Goal: Information Seeking & Learning: Learn about a topic

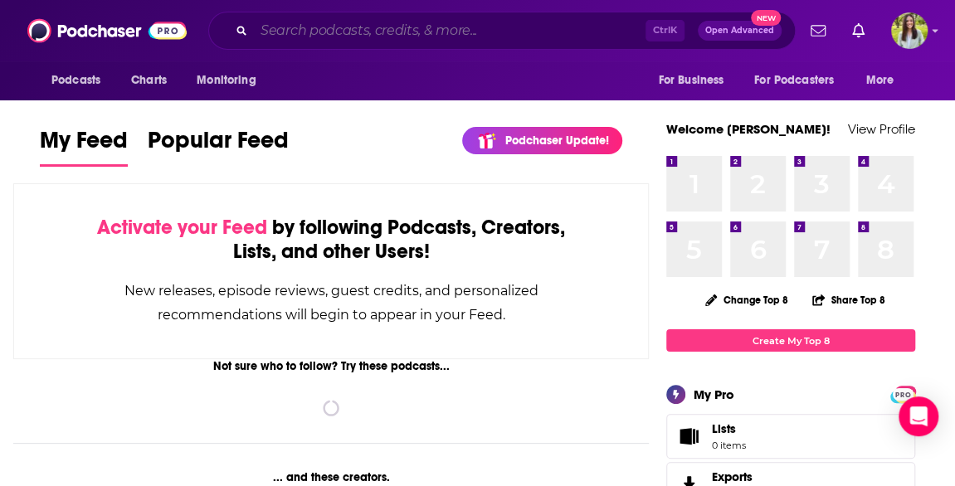
click at [322, 32] on input "Search podcasts, credits, & more..." at bounding box center [450, 30] width 392 height 27
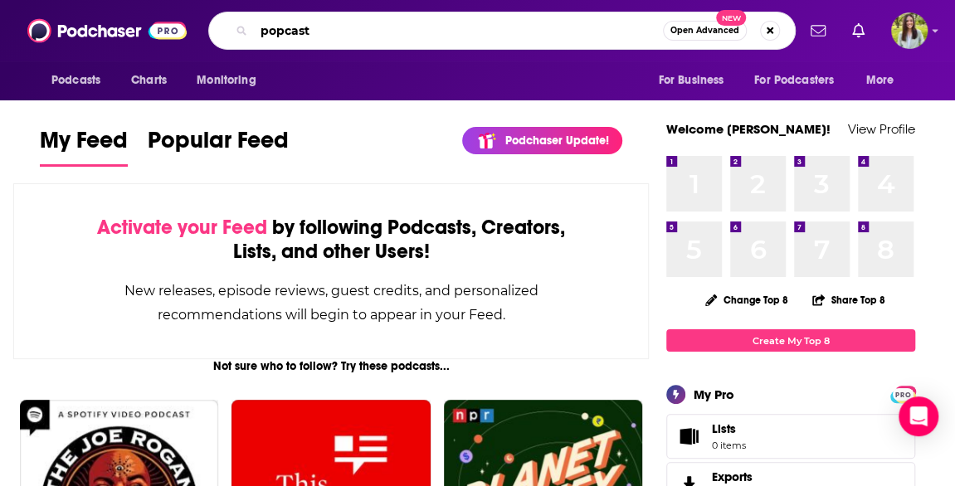
type input "popcast"
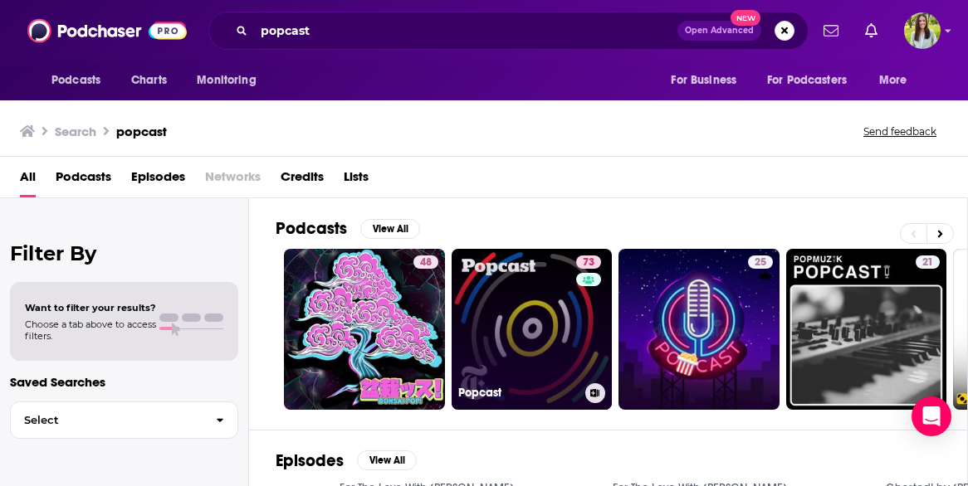
click at [495, 336] on link "73 Popcast" at bounding box center [531, 329] width 161 height 161
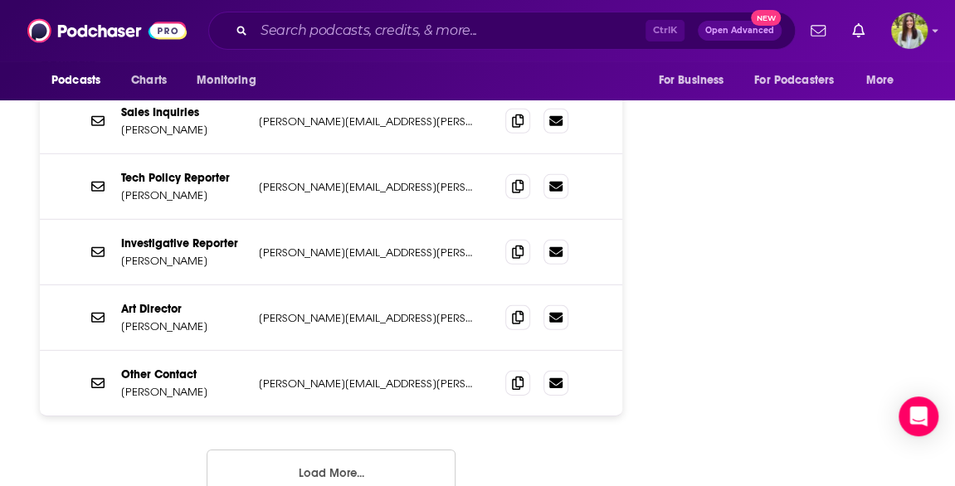
scroll to position [2139, 0]
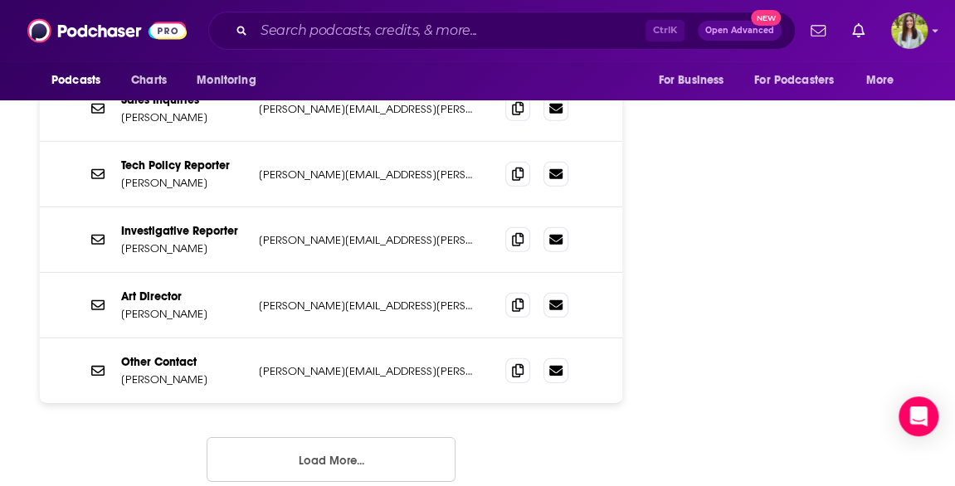
click at [317, 437] on button "Load More..." at bounding box center [331, 459] width 249 height 45
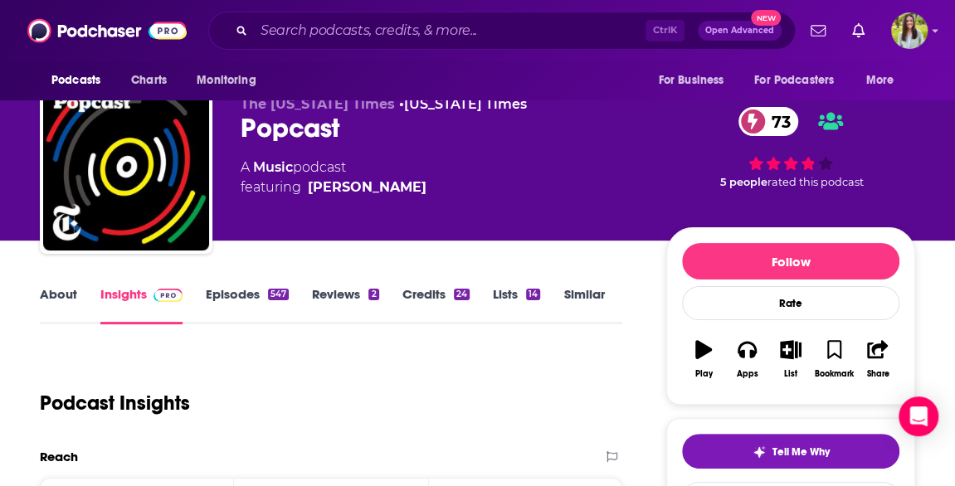
scroll to position [22, 0]
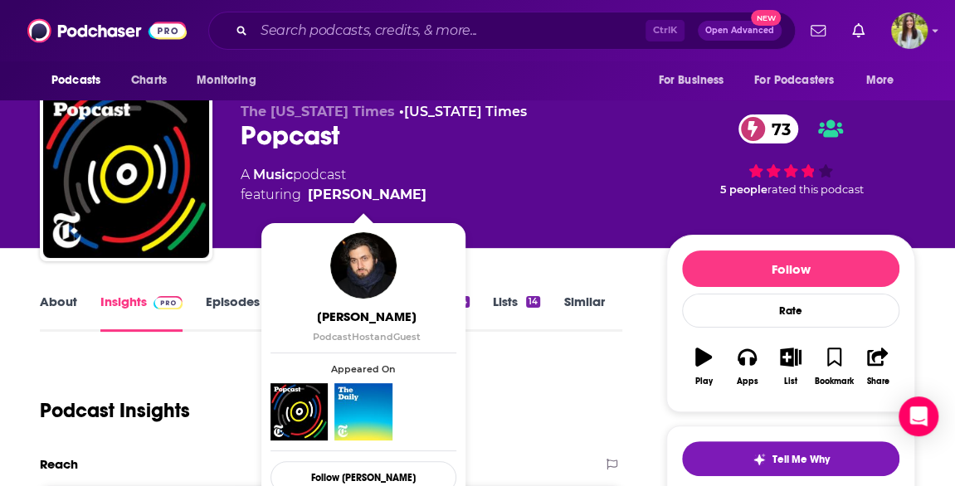
drag, startPoint x: 436, startPoint y: 193, endPoint x: 418, endPoint y: 197, distance: 17.7
click at [418, 197] on div "A Music podcast featuring [PERSON_NAME]" at bounding box center [440, 185] width 399 height 40
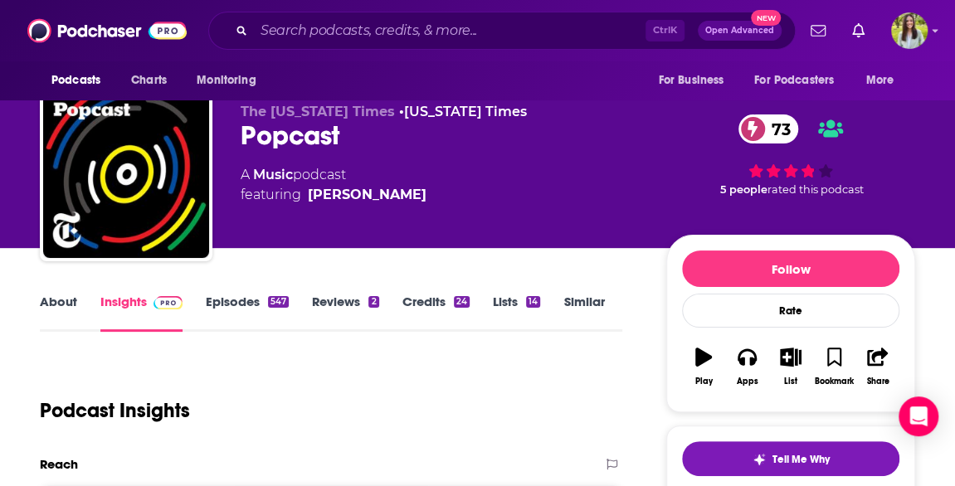
copy span "[PERSON_NAME]"
